Goal: Check status: Check status

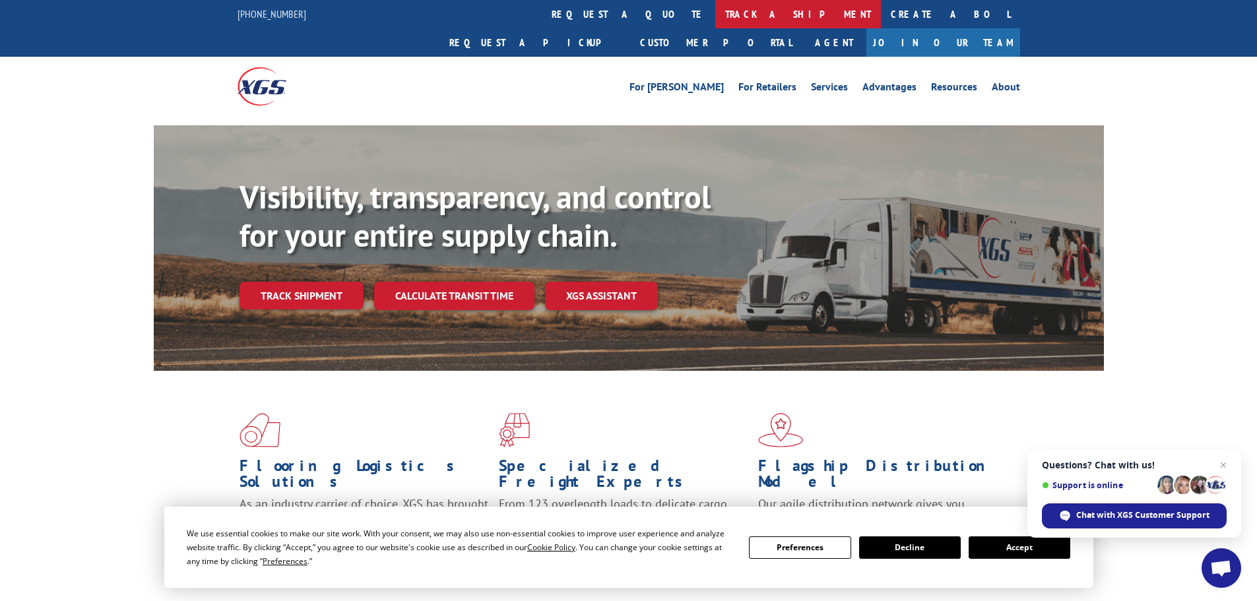
click at [715, 12] on link "track a shipment" at bounding box center [798, 14] width 166 height 28
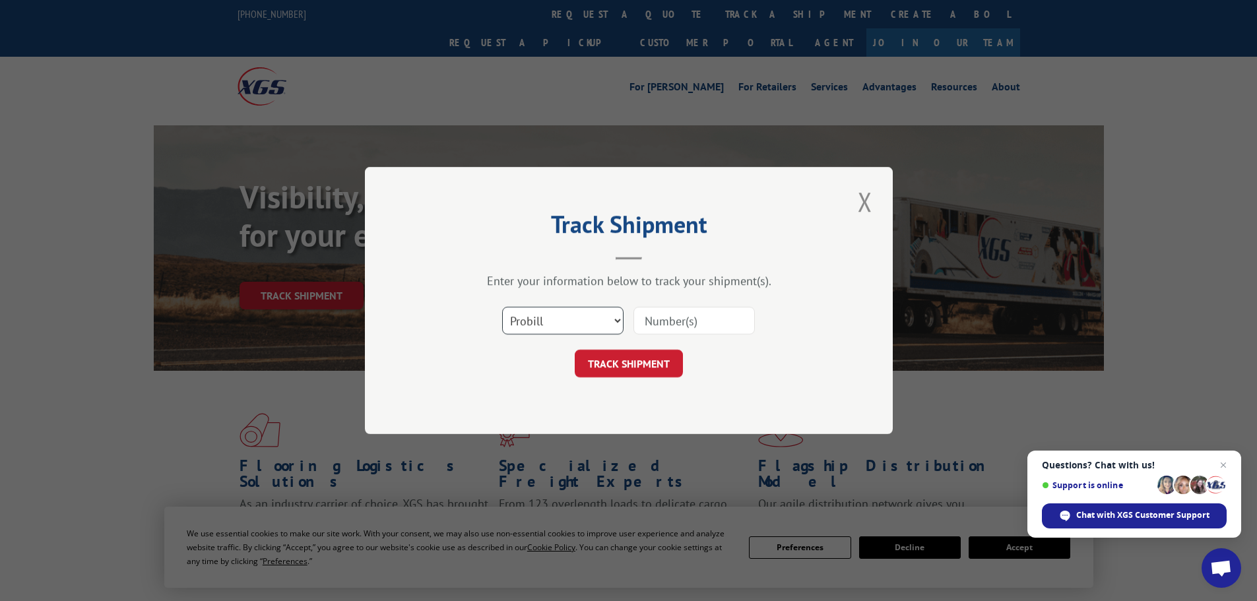
click at [591, 320] on select "Select category... Probill BOL PO" at bounding box center [562, 321] width 121 height 28
click at [502, 307] on select "Select category... Probill BOL PO" at bounding box center [562, 321] width 121 height 28
drag, startPoint x: 559, startPoint y: 323, endPoint x: 551, endPoint y: 321, distance: 8.2
click at [559, 323] on select "Select category... Probill BOL PO" at bounding box center [562, 321] width 121 height 28
select select "probill"
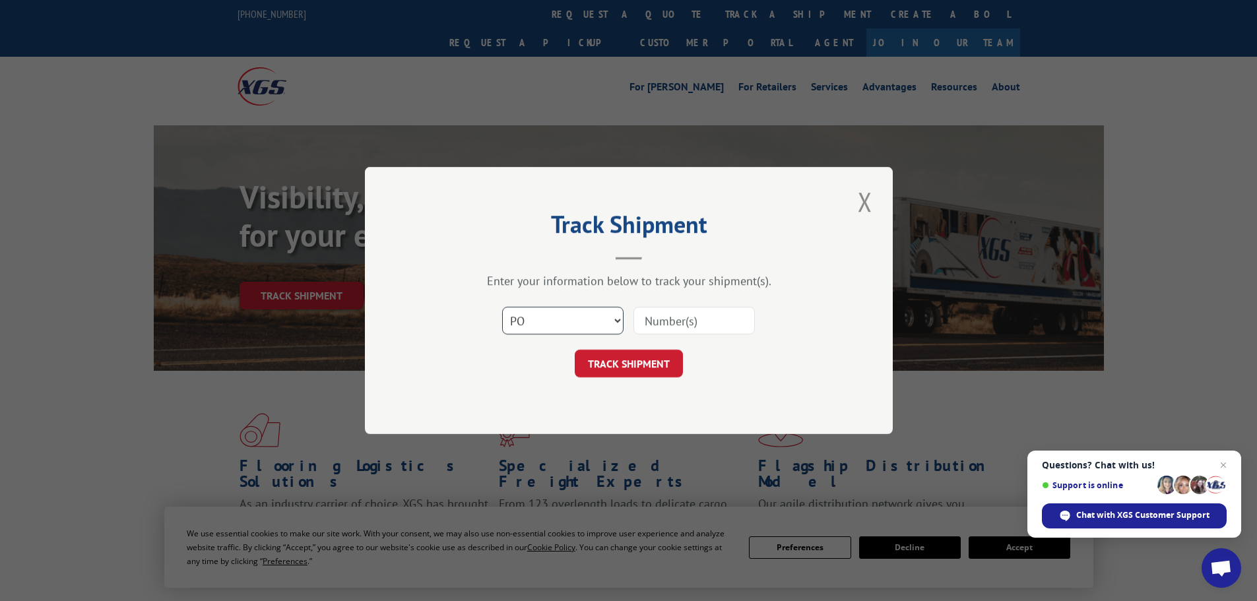
click at [502, 307] on select "Select category... Probill BOL PO" at bounding box center [562, 321] width 121 height 28
click at [661, 317] on input at bounding box center [694, 321] width 121 height 28
paste input "17095080"
type input "17095080"
click at [620, 366] on button "TRACK SHIPMENT" at bounding box center [629, 364] width 108 height 28
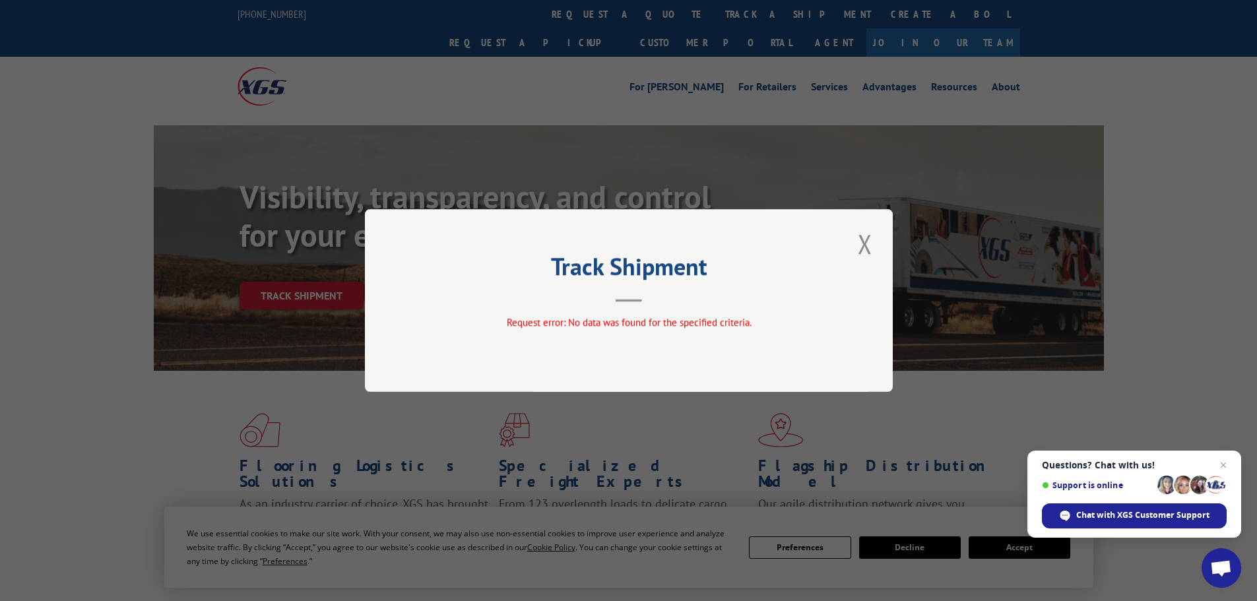
drag, startPoint x: 624, startPoint y: 322, endPoint x: 813, endPoint y: 232, distance: 209.0
click at [629, 317] on span "Request error: No data was found for the specified criteria." at bounding box center [628, 322] width 245 height 13
drag, startPoint x: 862, startPoint y: 240, endPoint x: 857, endPoint y: 234, distance: 8.1
click at [862, 240] on button "Close modal" at bounding box center [865, 244] width 22 height 36
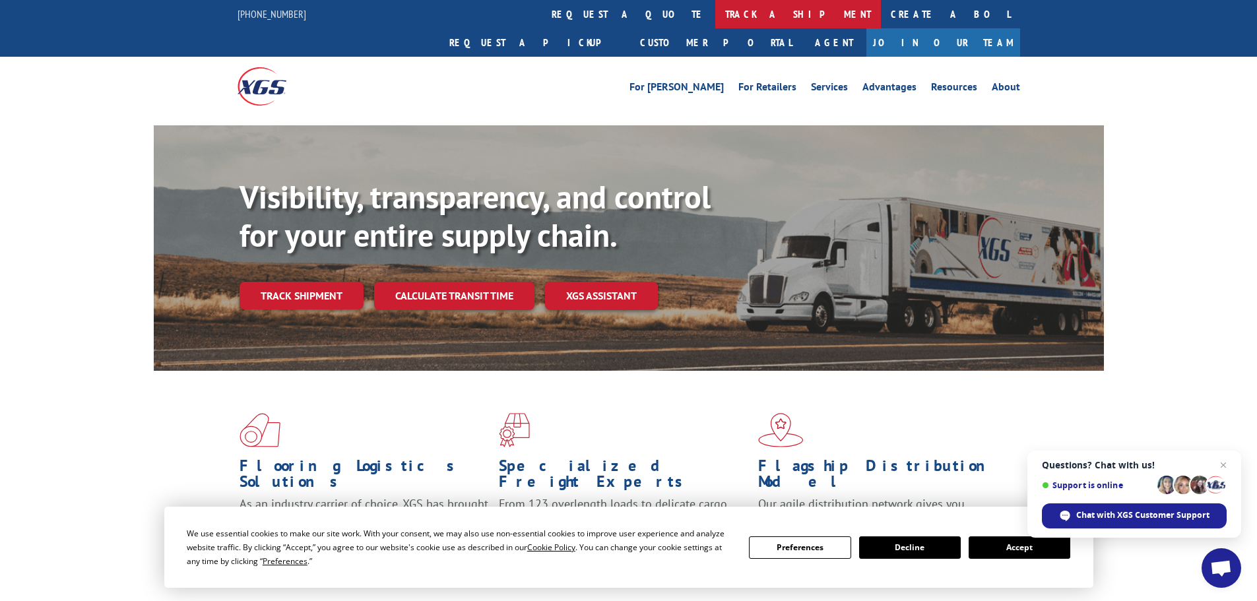
click at [715, 11] on link "track a shipment" at bounding box center [798, 14] width 166 height 28
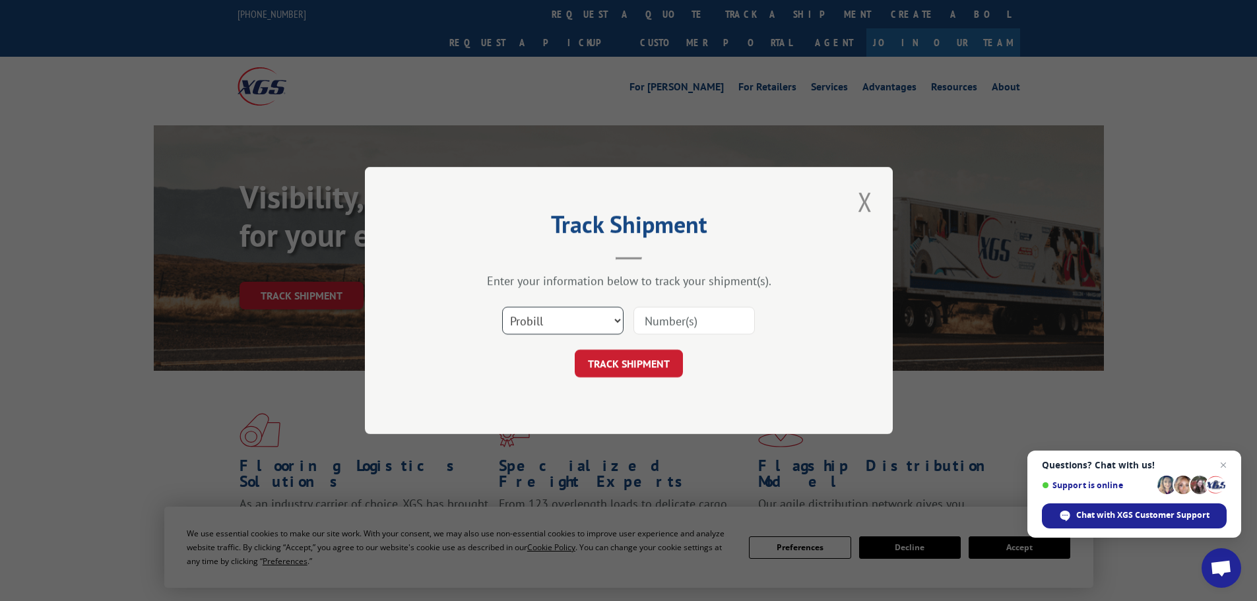
drag, startPoint x: 546, startPoint y: 331, endPoint x: 546, endPoint y: 322, distance: 9.2
click at [546, 327] on select "Select category... Probill BOL PO" at bounding box center [562, 321] width 121 height 28
select select "bol"
click at [502, 307] on select "Select category... Probill BOL PO" at bounding box center [562, 321] width 121 height 28
click at [649, 321] on input at bounding box center [694, 321] width 121 height 28
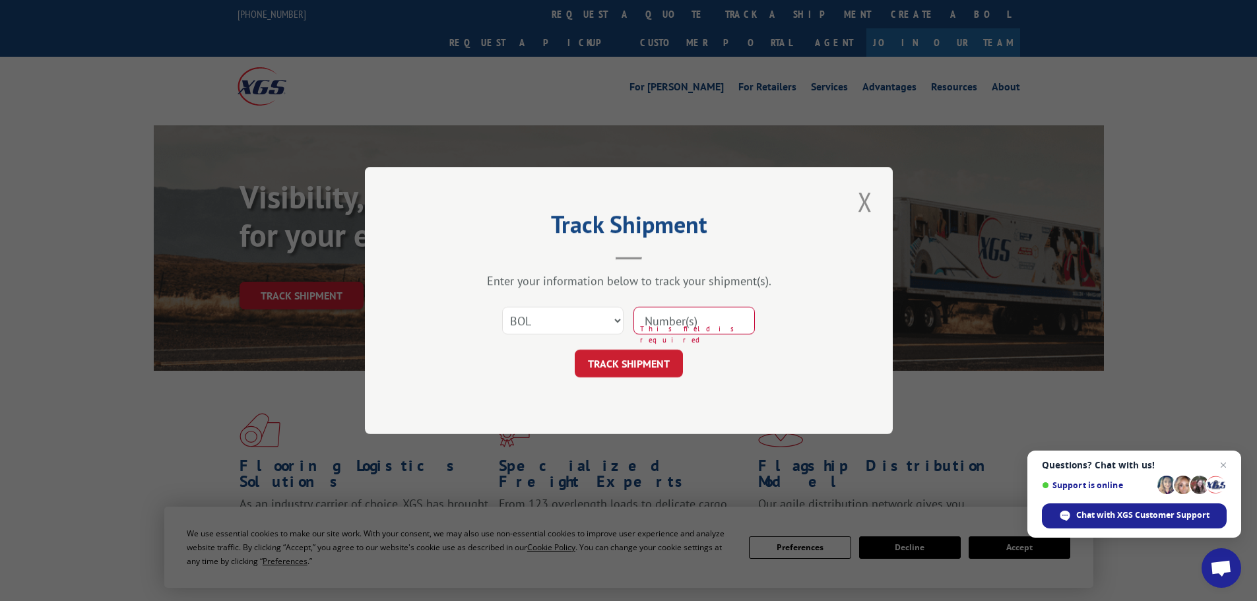
paste input "AA04888245"
type input "AA04888245"
click at [635, 362] on button "TRACK SHIPMENT" at bounding box center [629, 364] width 108 height 28
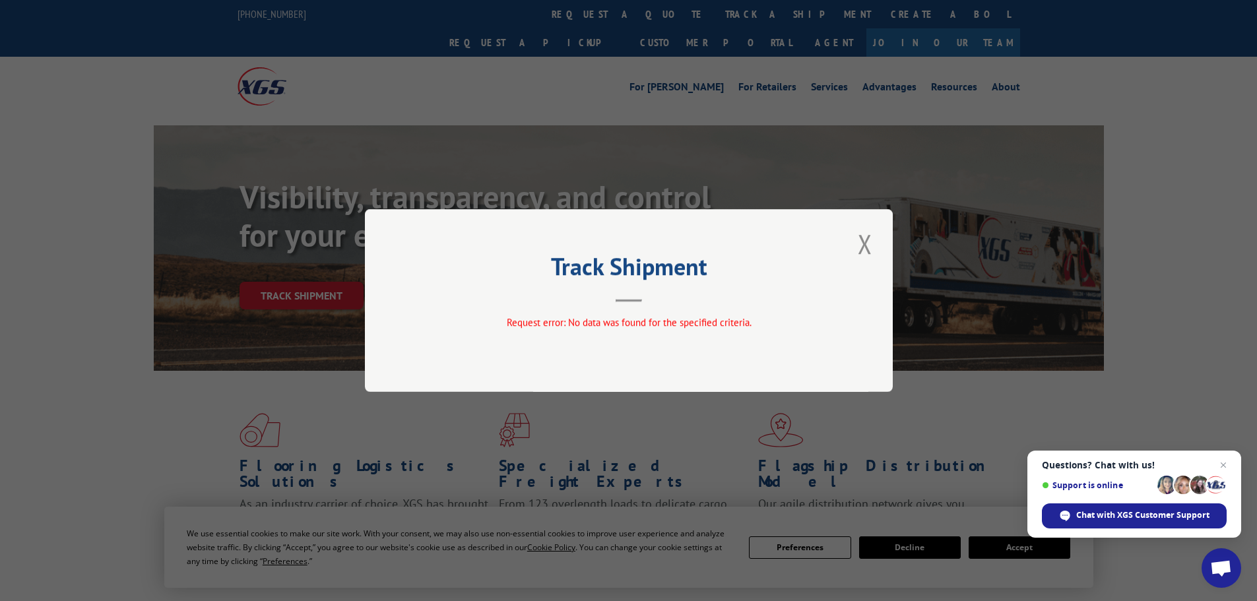
click at [870, 245] on button "Close modal" at bounding box center [865, 244] width 22 height 36
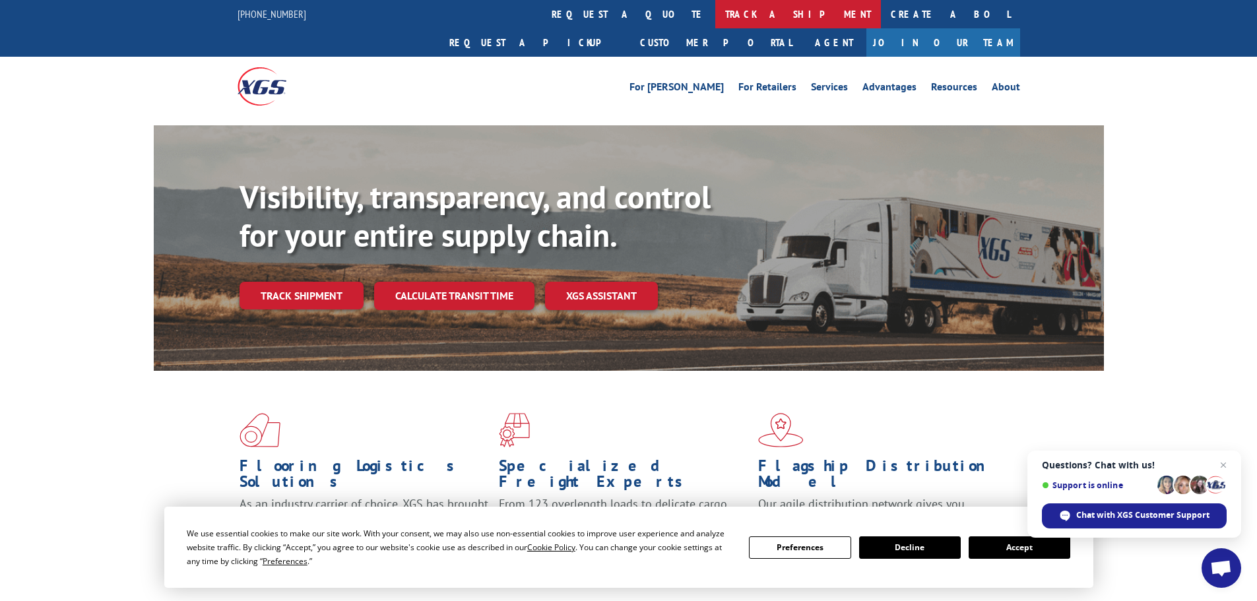
click at [715, 12] on link "track a shipment" at bounding box center [798, 14] width 166 height 28
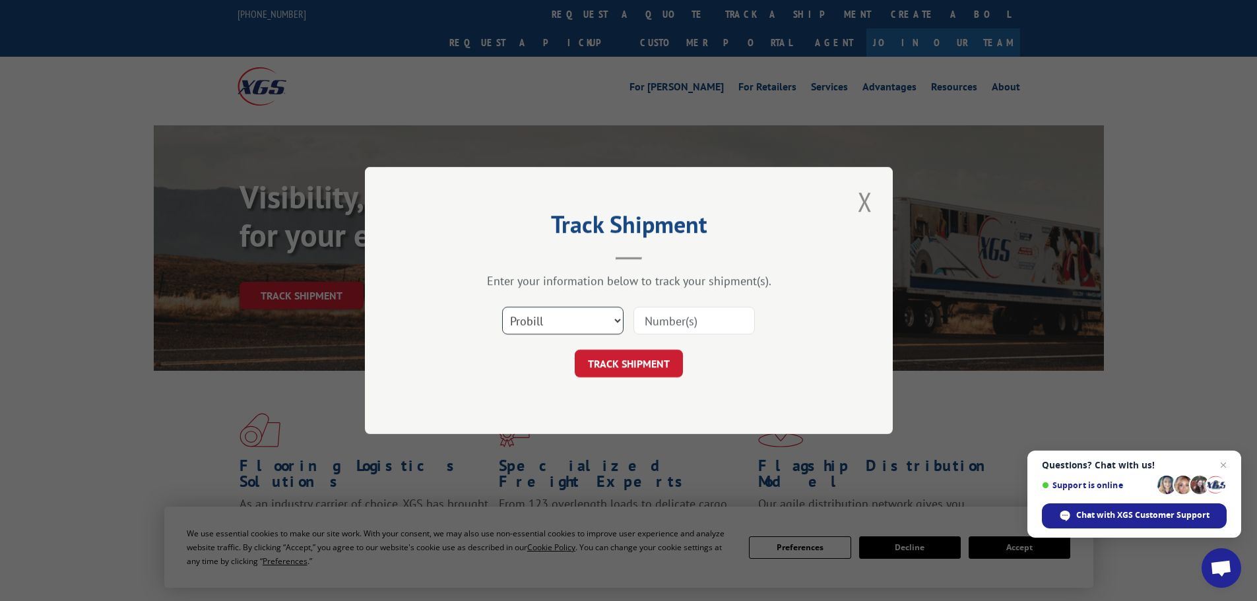
click at [554, 317] on select "Select category... Probill BOL PO" at bounding box center [562, 321] width 121 height 28
click at [502, 307] on select "Select category... Probill BOL PO" at bounding box center [562, 321] width 121 height 28
click at [524, 410] on div "Track Shipment Enter your information below to track your shipment(s). Select c…" at bounding box center [629, 300] width 528 height 267
click at [546, 318] on select "Select category... Probill BOL PO" at bounding box center [562, 321] width 121 height 28
select select "probill"
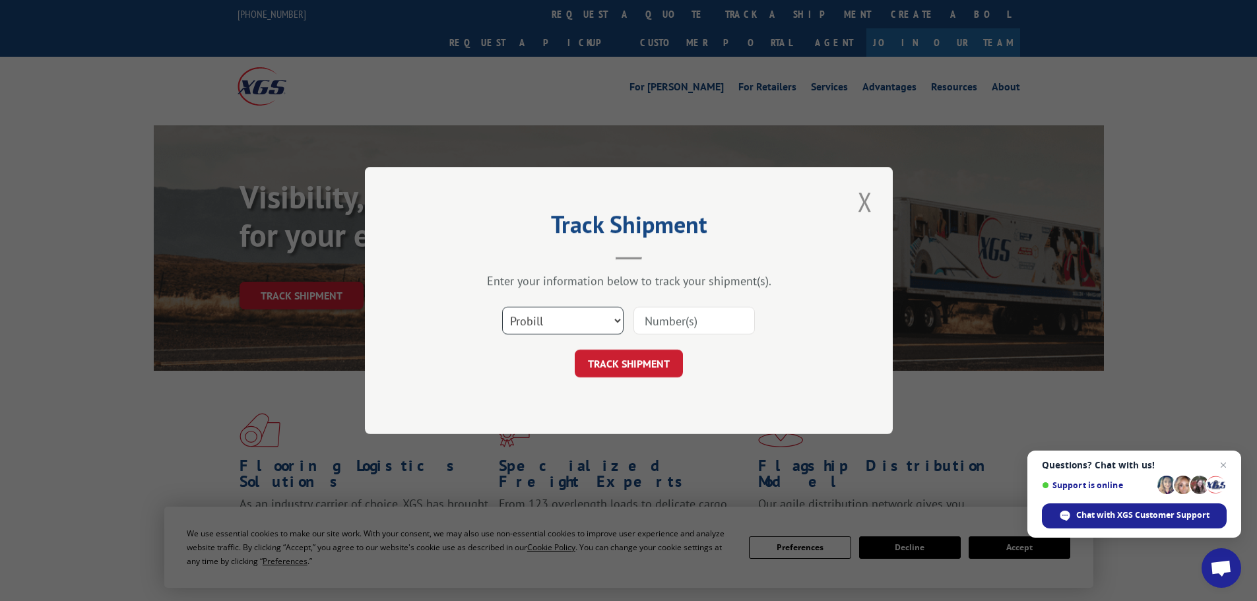
click at [502, 307] on select "Select category... Probill BOL PO" at bounding box center [562, 321] width 121 height 28
click at [660, 317] on input at bounding box center [694, 321] width 121 height 28
type input "17095080"
click at [641, 361] on button "TRACK SHIPMENT" at bounding box center [629, 364] width 108 height 28
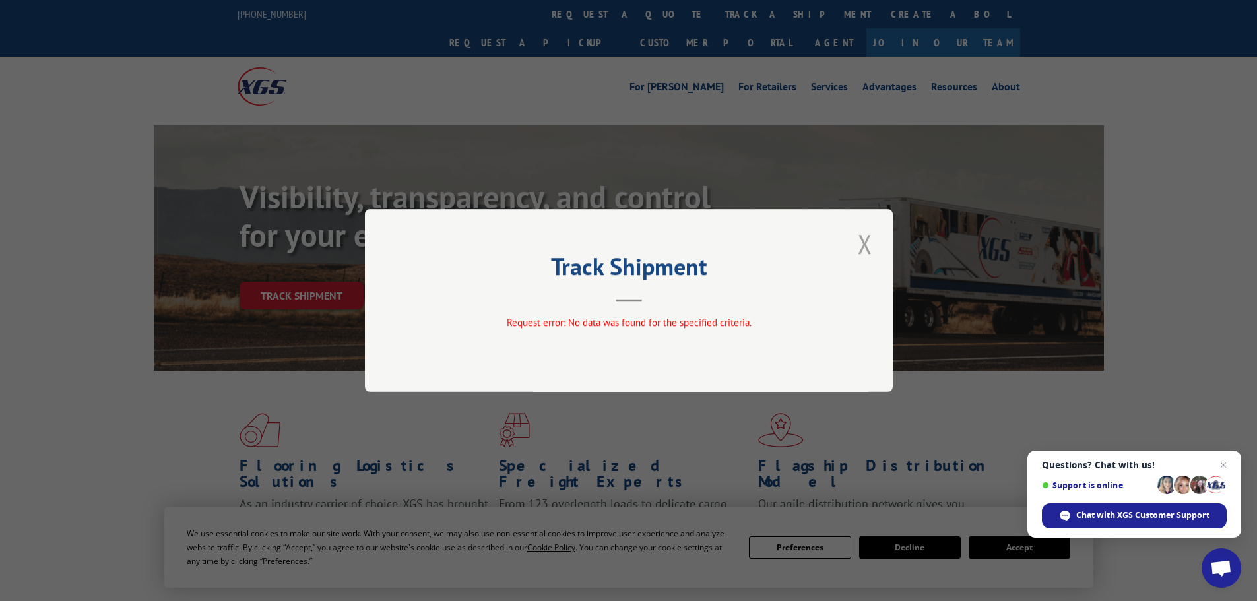
click at [870, 244] on button "Close modal" at bounding box center [865, 244] width 22 height 36
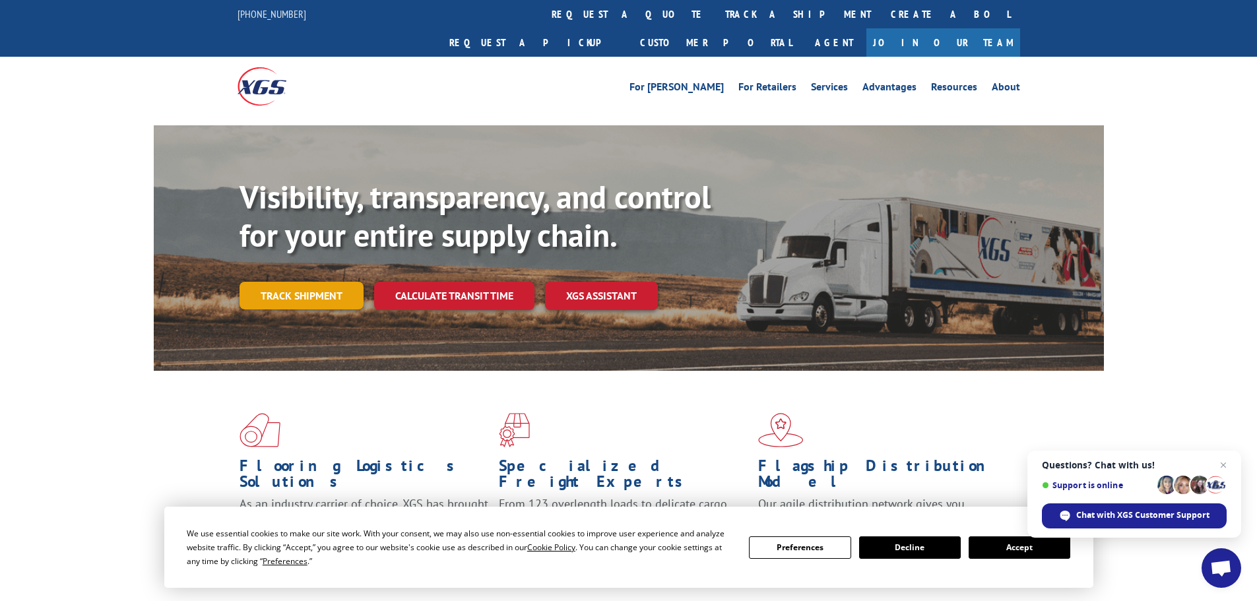
click at [288, 282] on link "Track shipment" at bounding box center [302, 296] width 124 height 28
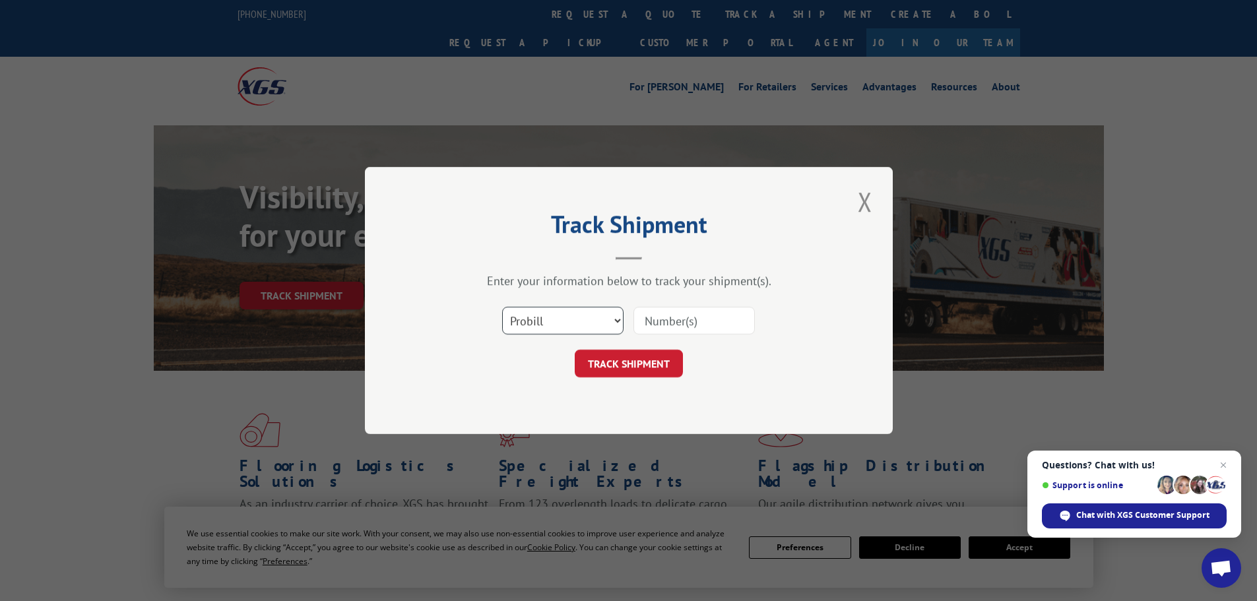
click at [593, 324] on select "Select category... Probill BOL PO" at bounding box center [562, 321] width 121 height 28
select select "po"
click at [502, 307] on select "Select category... Probill BOL PO" at bounding box center [562, 321] width 121 height 28
click at [672, 328] on input at bounding box center [694, 321] width 121 height 28
type input "50541665"
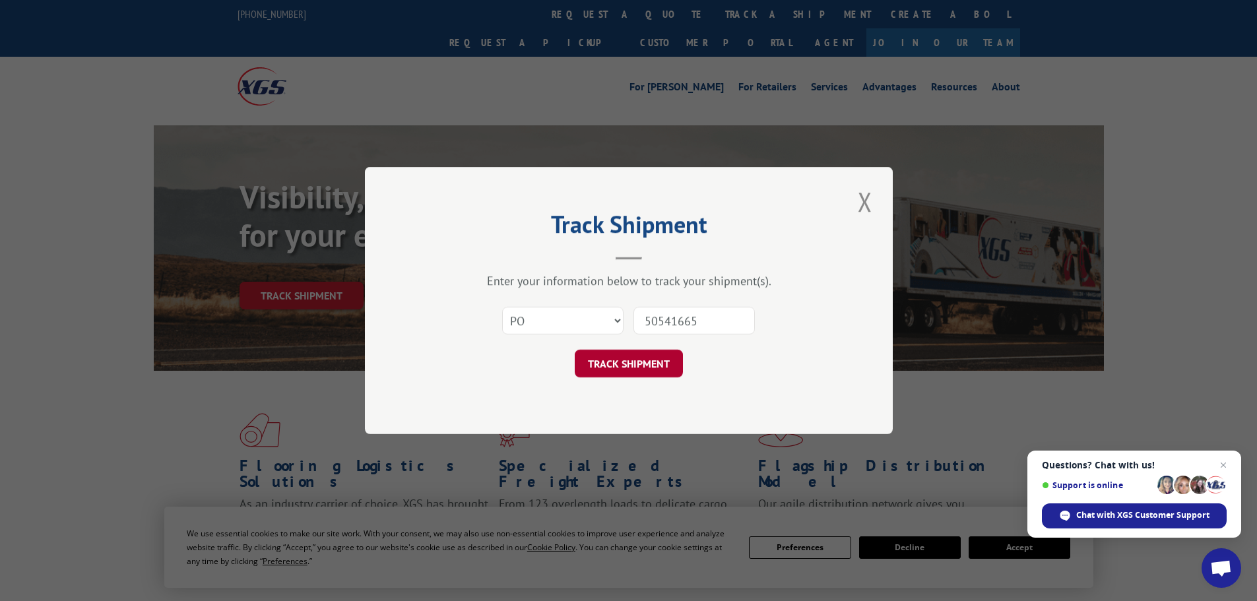
click at [613, 364] on button "TRACK SHIPMENT" at bounding box center [629, 364] width 108 height 28
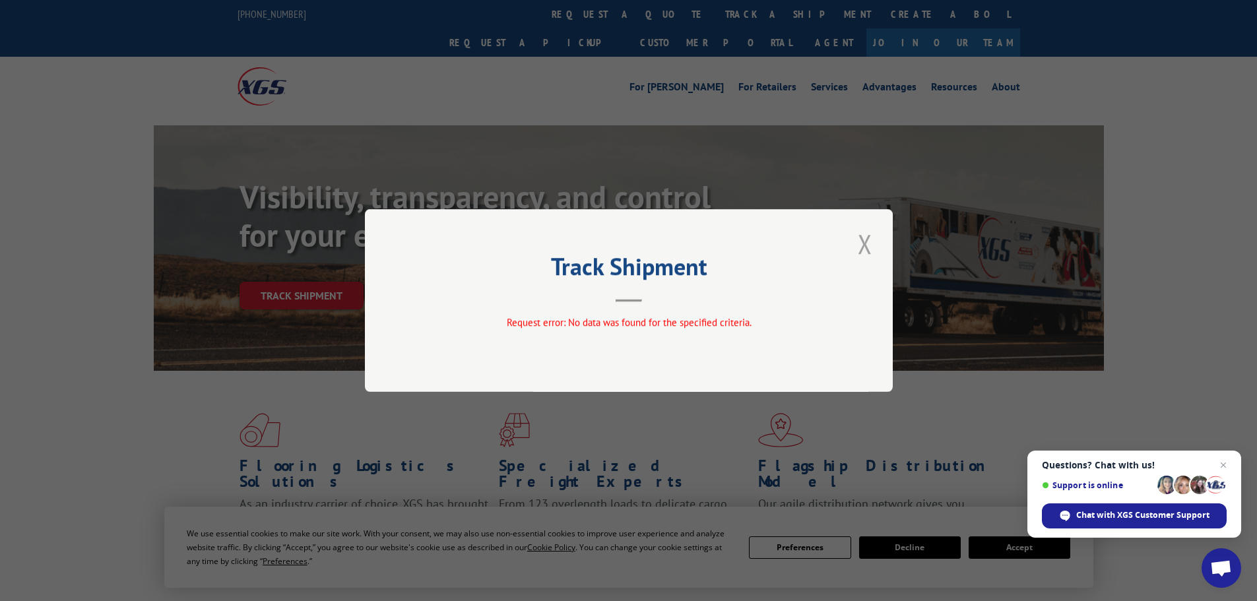
click at [864, 242] on button "Close modal" at bounding box center [865, 244] width 22 height 36
